Goal: Task Accomplishment & Management: Complete application form

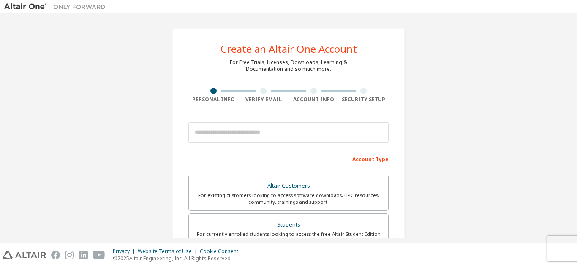
scroll to position [90, 0]
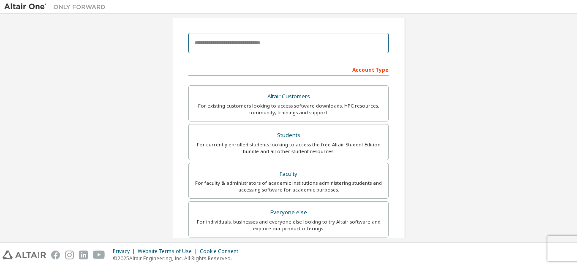
click at [235, 43] on input "email" at bounding box center [288, 43] width 200 height 20
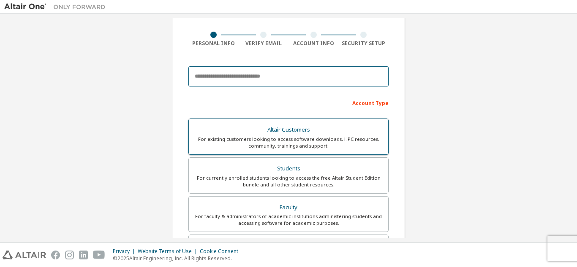
scroll to position [0, 0]
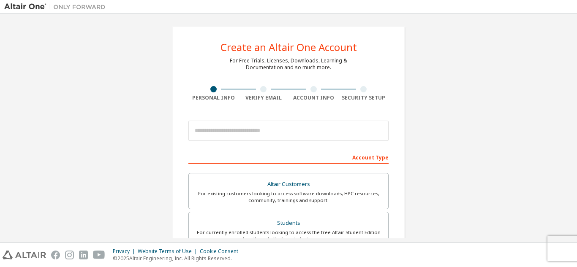
scroll to position [2, 0]
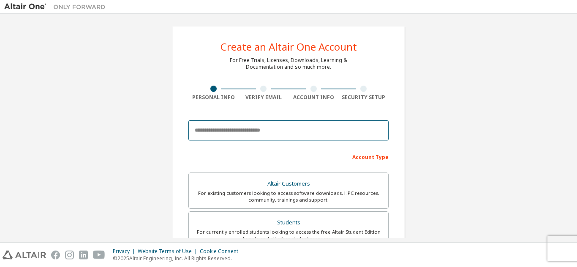
click at [260, 131] on input "email" at bounding box center [288, 130] width 200 height 20
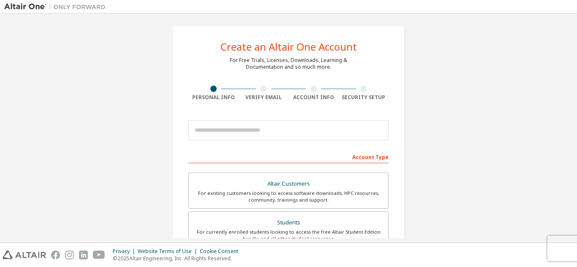
click at [291, 60] on div "For Free Trials, Licenses, Downloads, Learning & Documentation and so much more." at bounding box center [288, 64] width 117 height 14
drag, startPoint x: 354, startPoint y: 74, endPoint x: 402, endPoint y: 228, distance: 160.9
click at [402, 228] on div "Create an Altair One Account For Free Trials, Licenses, Downloads, Learning & D…" at bounding box center [288, 239] width 232 height 427
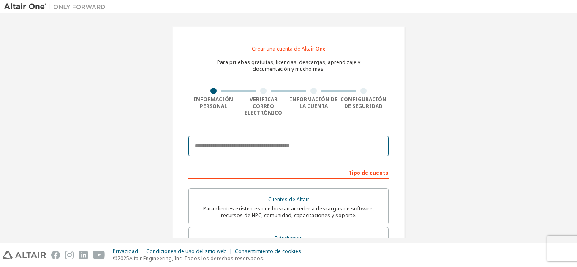
click at [261, 139] on input "email" at bounding box center [288, 146] width 200 height 20
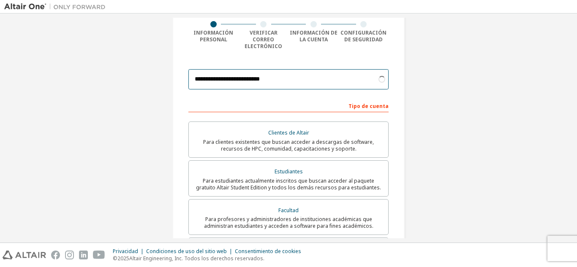
scroll to position [69, 0]
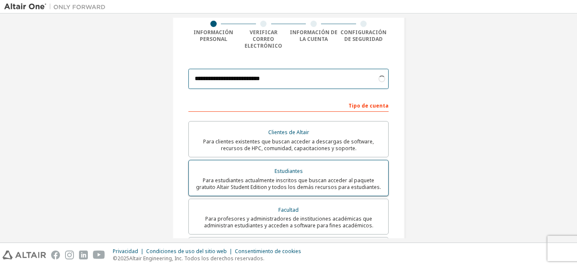
type input "**********"
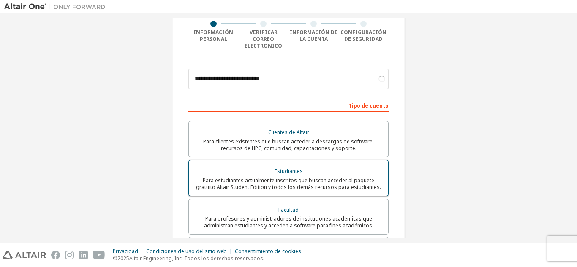
click at [276, 168] on font "Estudiantes" at bounding box center [289, 171] width 28 height 7
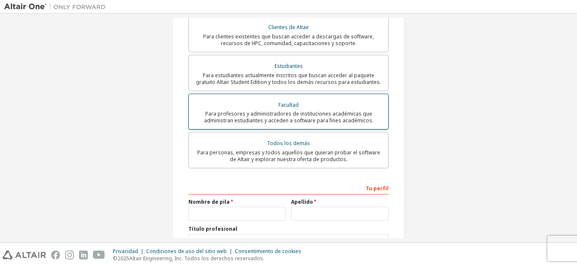
scroll to position [175, 0]
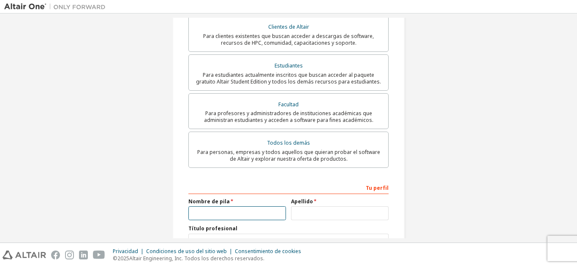
click at [236, 210] on input "text" at bounding box center [237, 214] width 98 height 14
type input "**********"
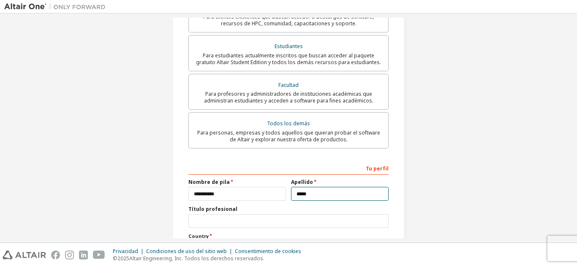
scroll to position [196, 0]
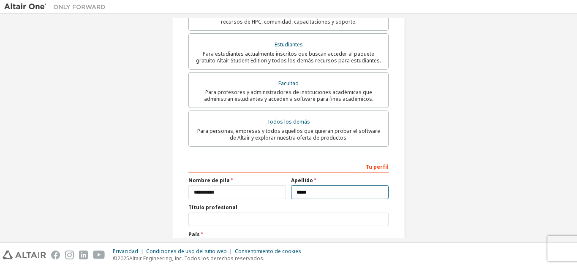
type input "*****"
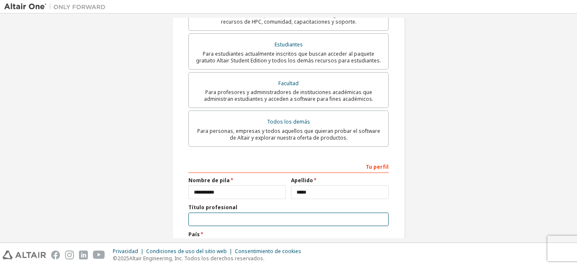
click at [230, 213] on input "text" at bounding box center [288, 220] width 200 height 14
type input "*"
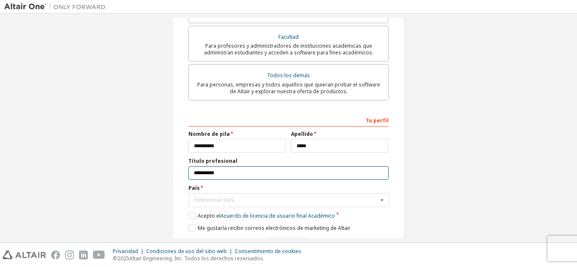
scroll to position [243, 0]
type input "**********"
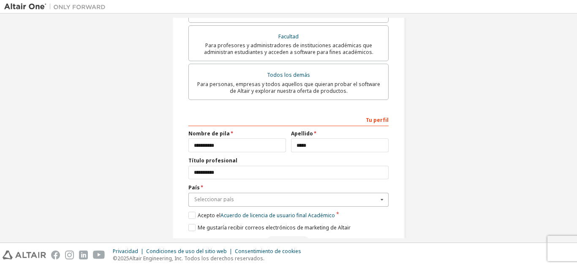
click at [229, 194] on input "text" at bounding box center [288, 200] width 199 height 13
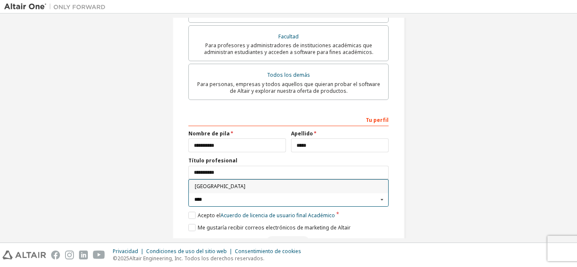
type input "****"
click at [211, 183] on font "[GEOGRAPHIC_DATA]" at bounding box center [220, 186] width 51 height 7
type input "***"
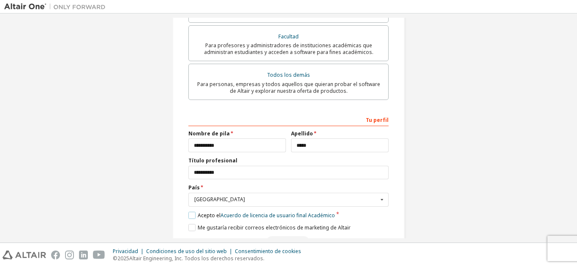
click at [193, 212] on label "Acepto el Acuerdo de licencia de usuario final Académico" at bounding box center [261, 215] width 147 height 7
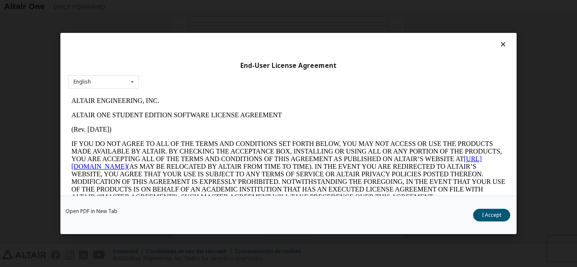
scroll to position [0, 0]
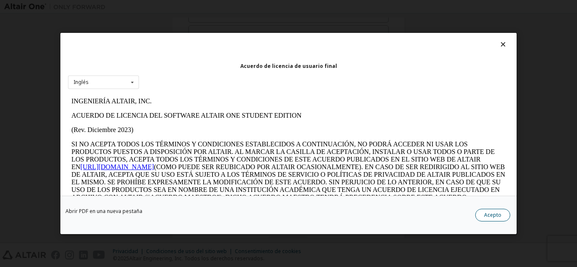
click at [504, 214] on button "Acepto" at bounding box center [492, 215] width 35 height 13
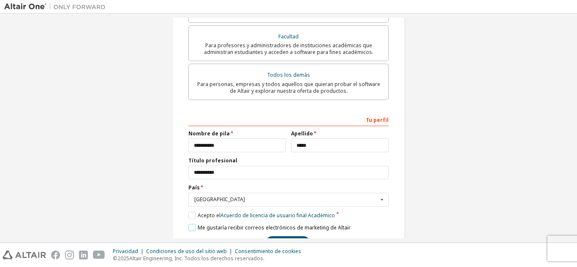
click at [191, 224] on label "Me gustaría recibir correos electrónicos de marketing de Altair" at bounding box center [269, 227] width 162 height 7
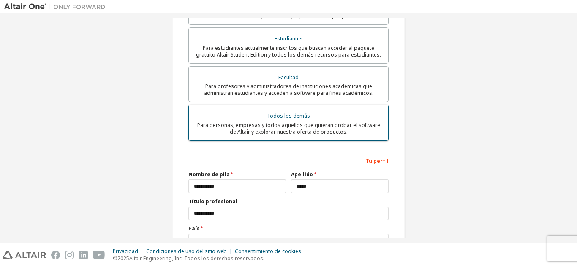
scroll to position [263, 0]
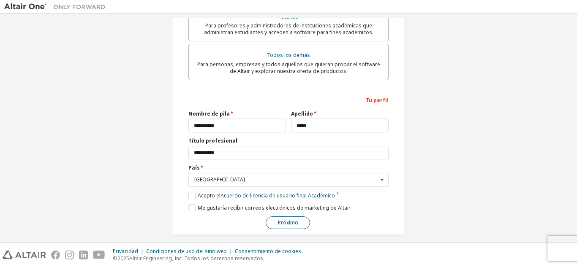
click at [280, 219] on font "Próximo" at bounding box center [288, 222] width 20 height 7
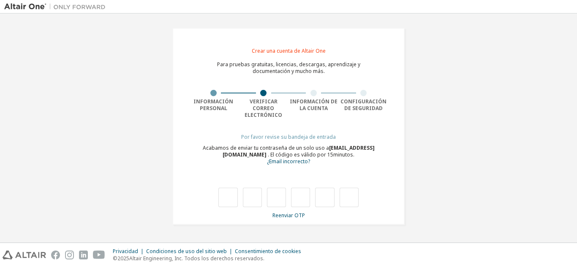
type input "*"
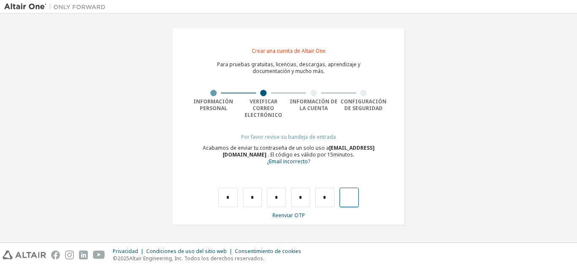
type input "*"
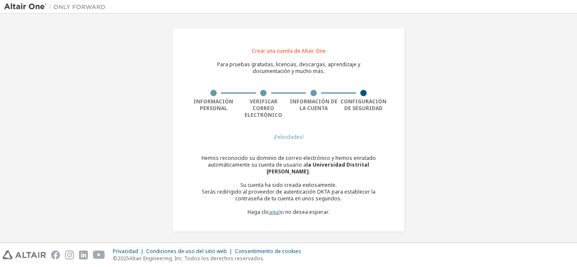
click at [275, 209] on font "aquí" at bounding box center [274, 212] width 11 height 7
